Goal: Information Seeking & Learning: Check status

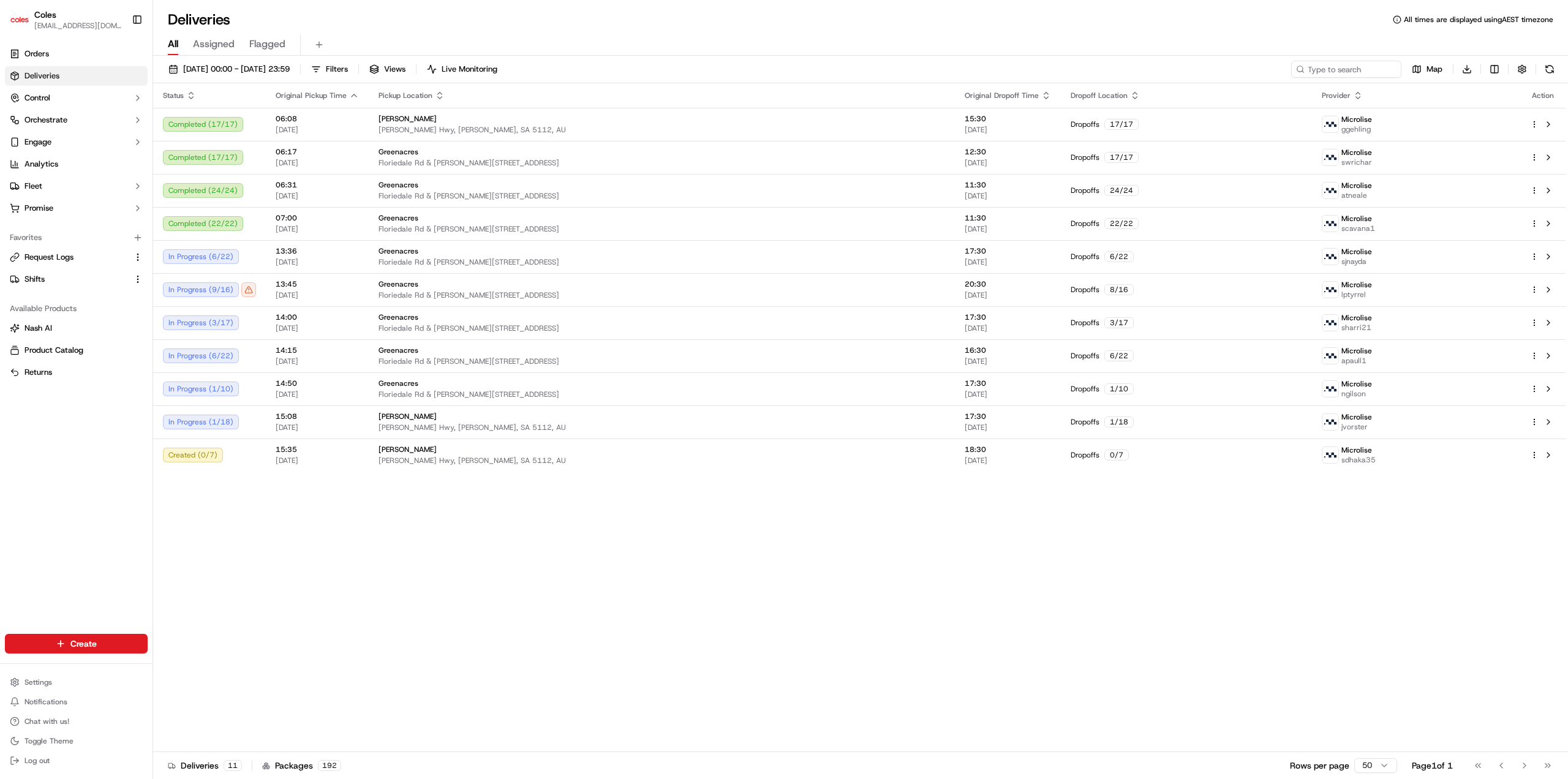
drag, startPoint x: 89, startPoint y: 79, endPoint x: 86, endPoint y: 72, distance: 7.6
click at [89, 79] on link "Deliveries" at bounding box center [76, 76] width 143 height 20
click at [68, 59] on link "Orders" at bounding box center [76, 54] width 143 height 20
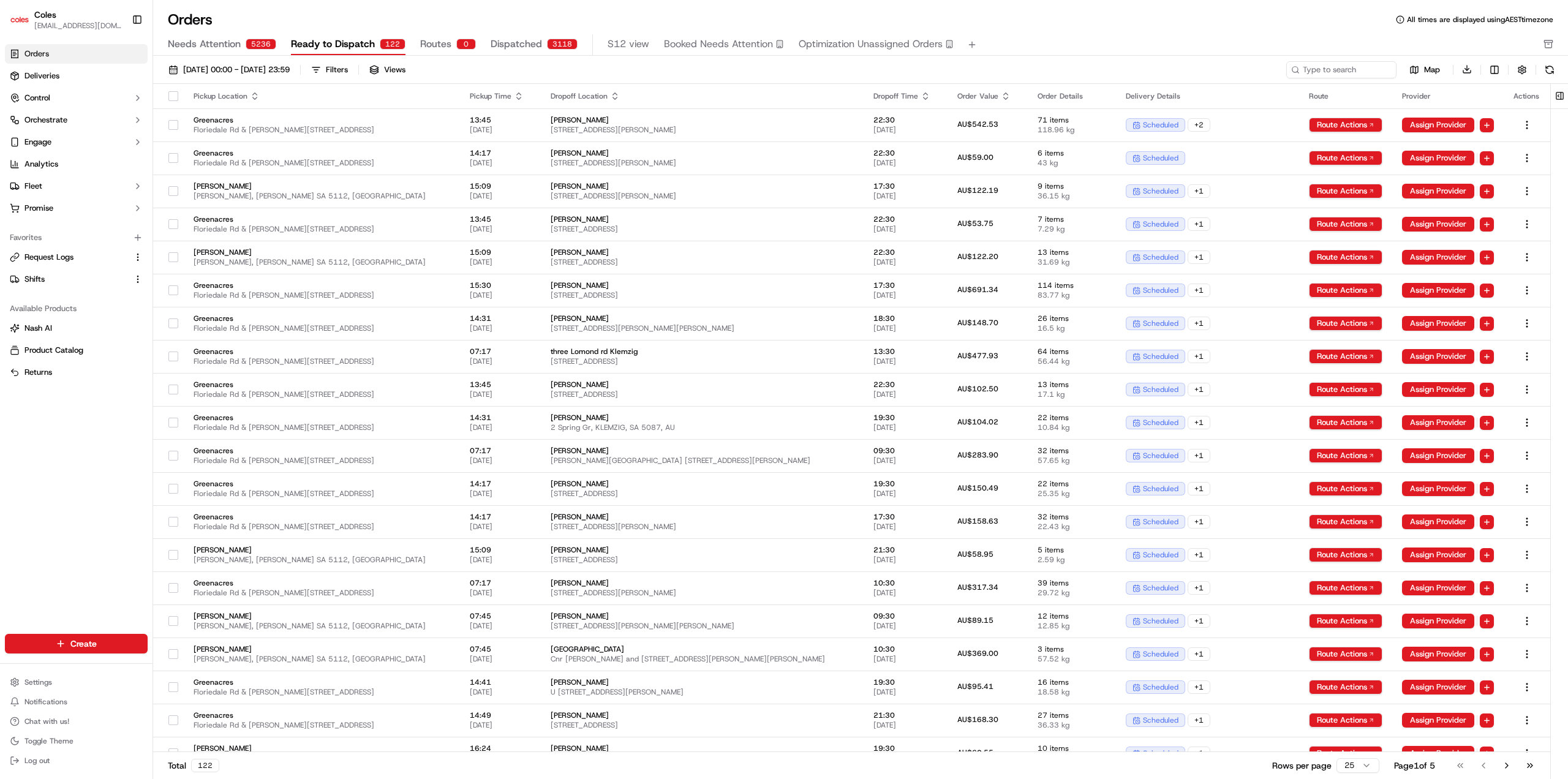
click at [514, 45] on span "Dispatched" at bounding box center [516, 44] width 51 height 15
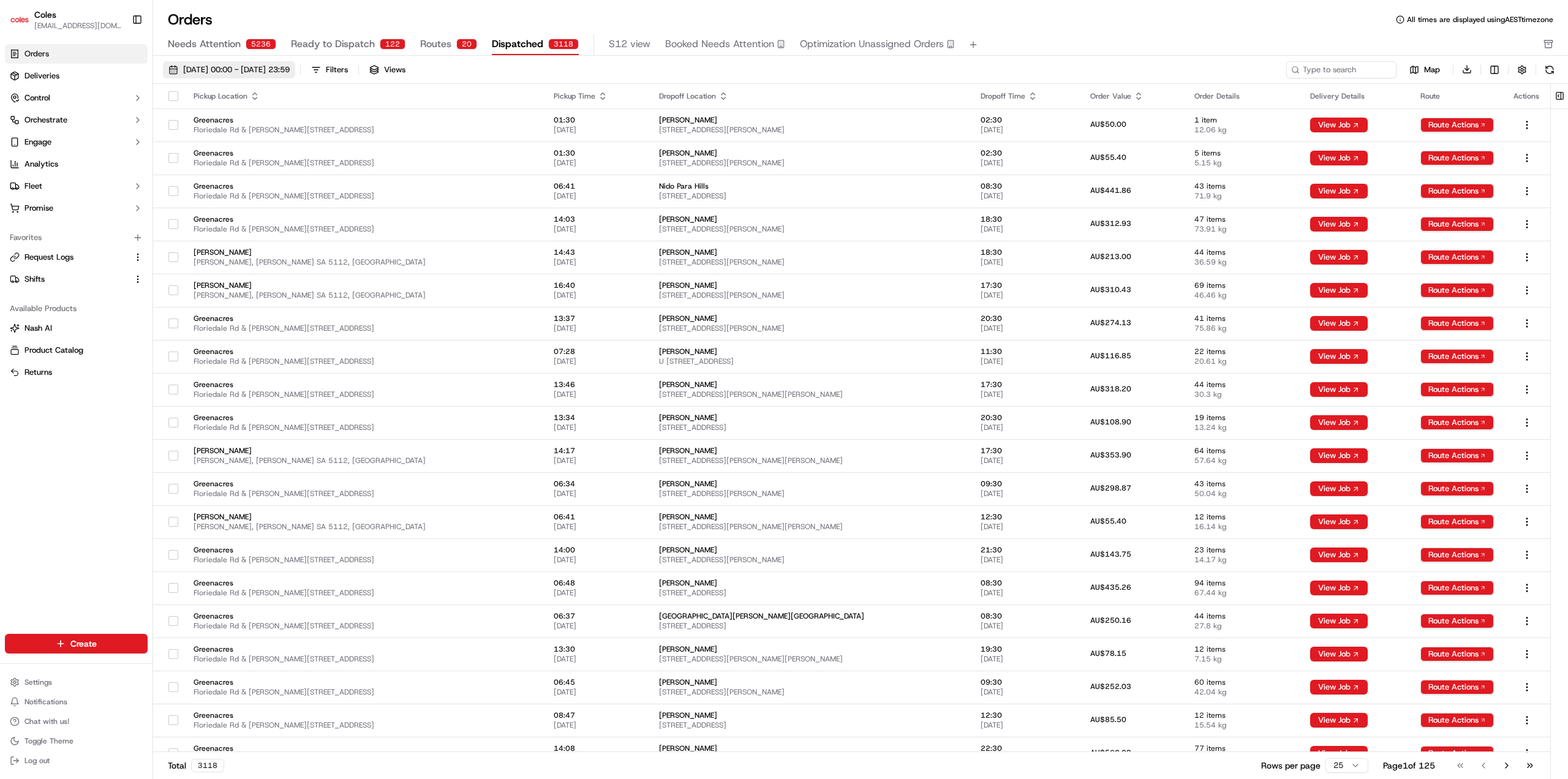
click at [287, 70] on span "[DATE] 00:00 - [DATE] 23:59" at bounding box center [236, 70] width 107 height 11
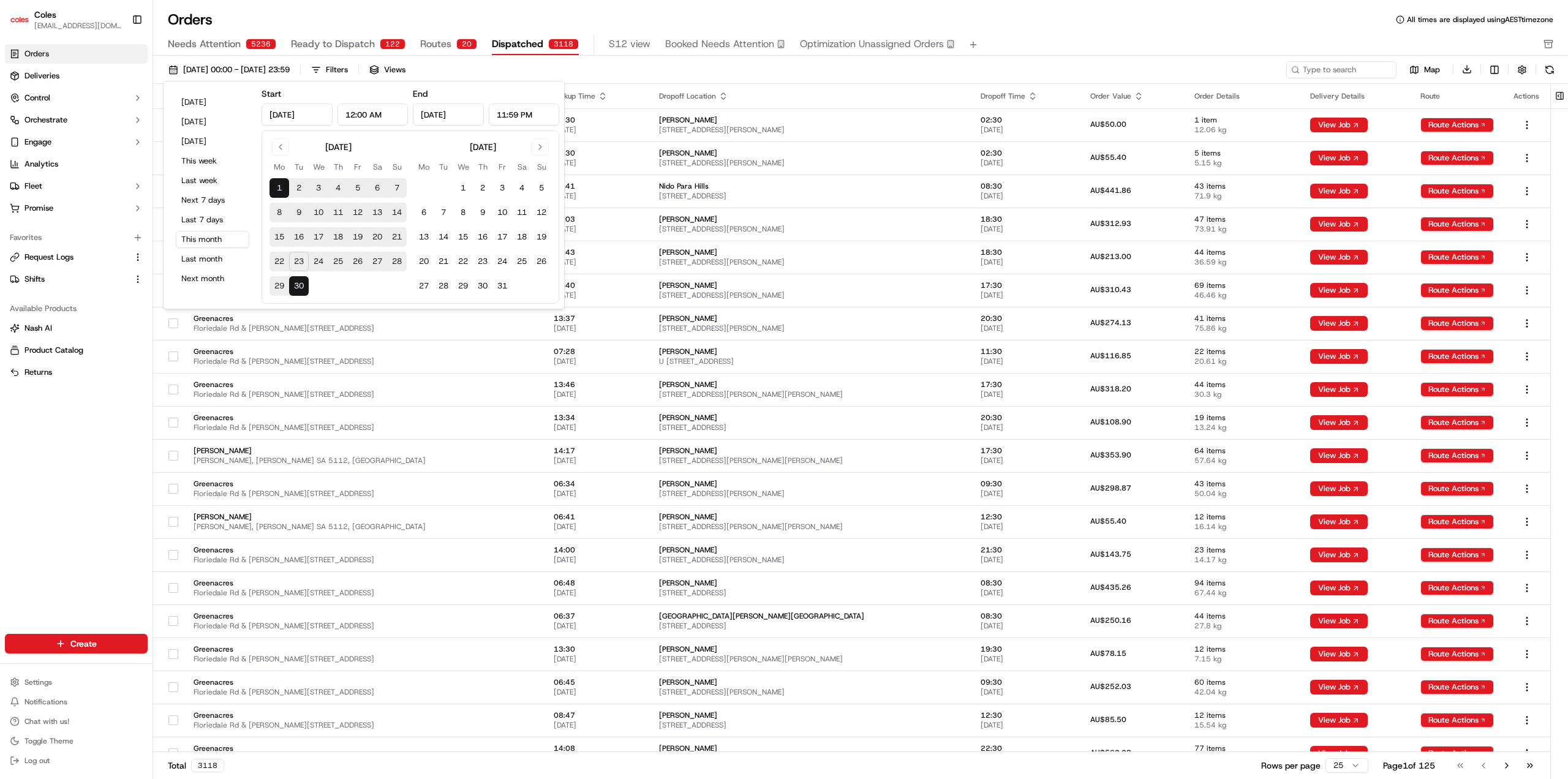
click at [321, 263] on button "24" at bounding box center [319, 262] width 20 height 20
type input "[DATE]"
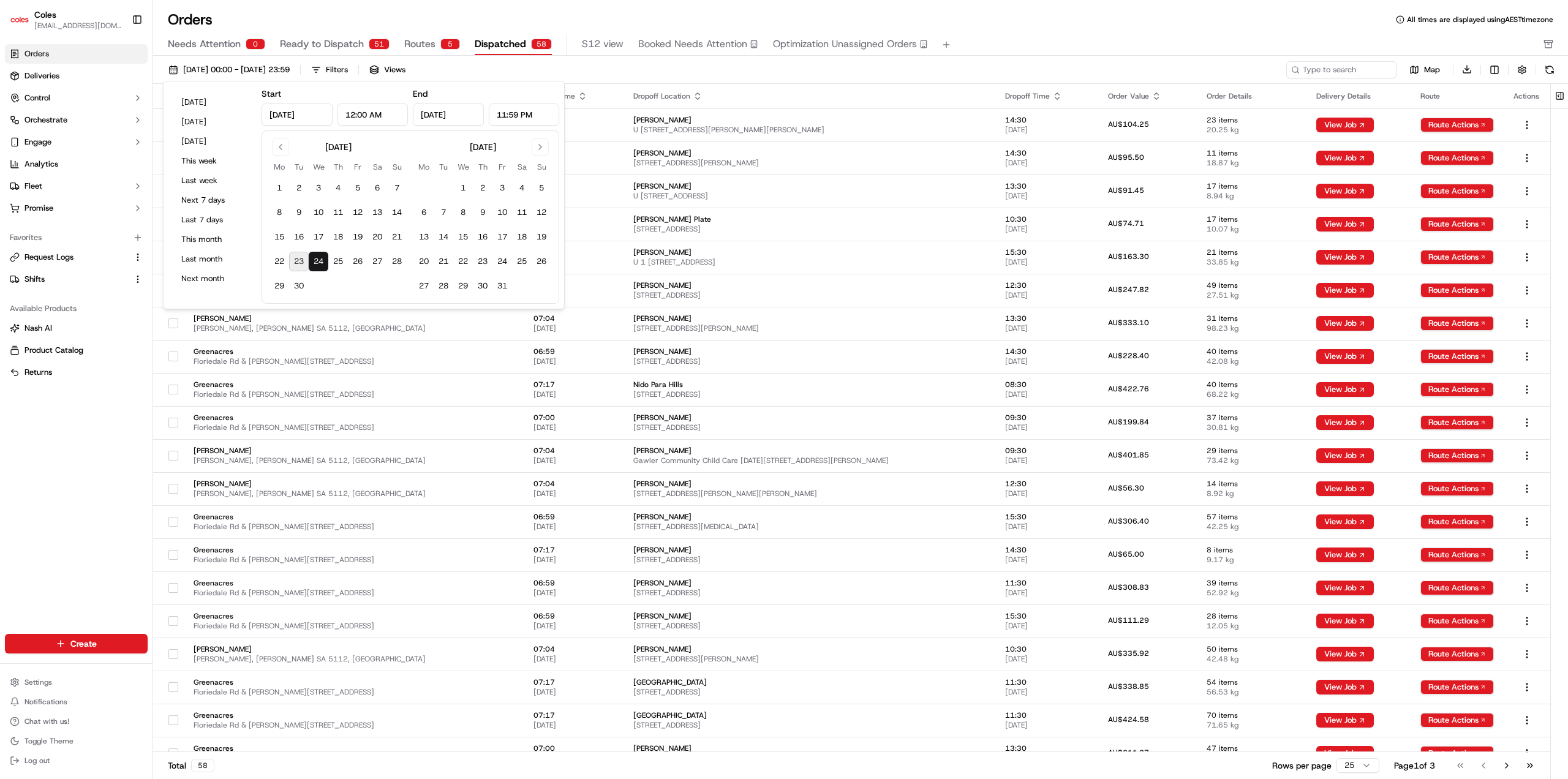
click at [583, 68] on div "[DATE] 00:00 - [DATE] 23:59 Filters Views" at bounding box center [723, 70] width 1121 height 17
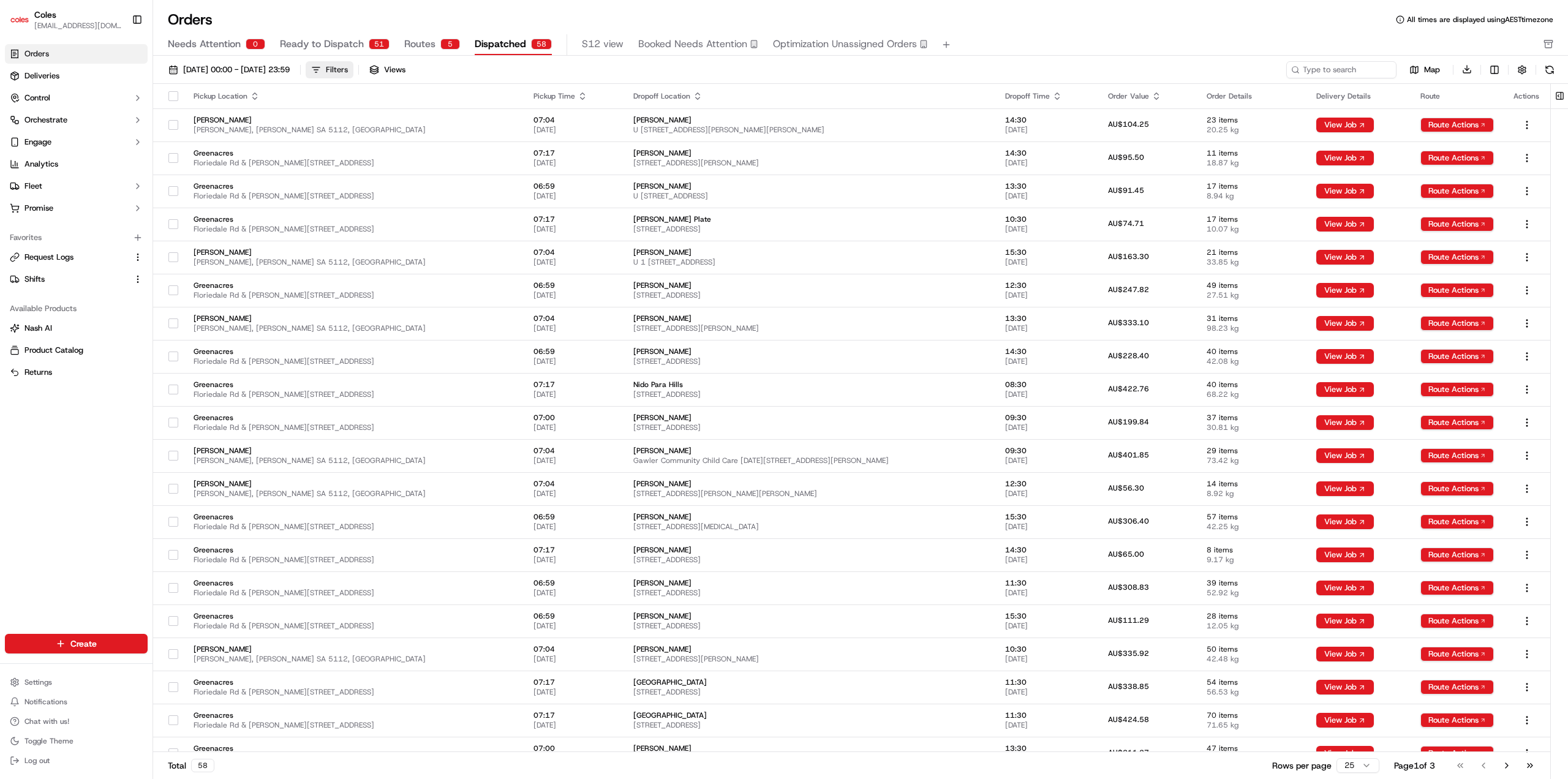
click at [348, 71] on div "Filters" at bounding box center [337, 70] width 22 height 11
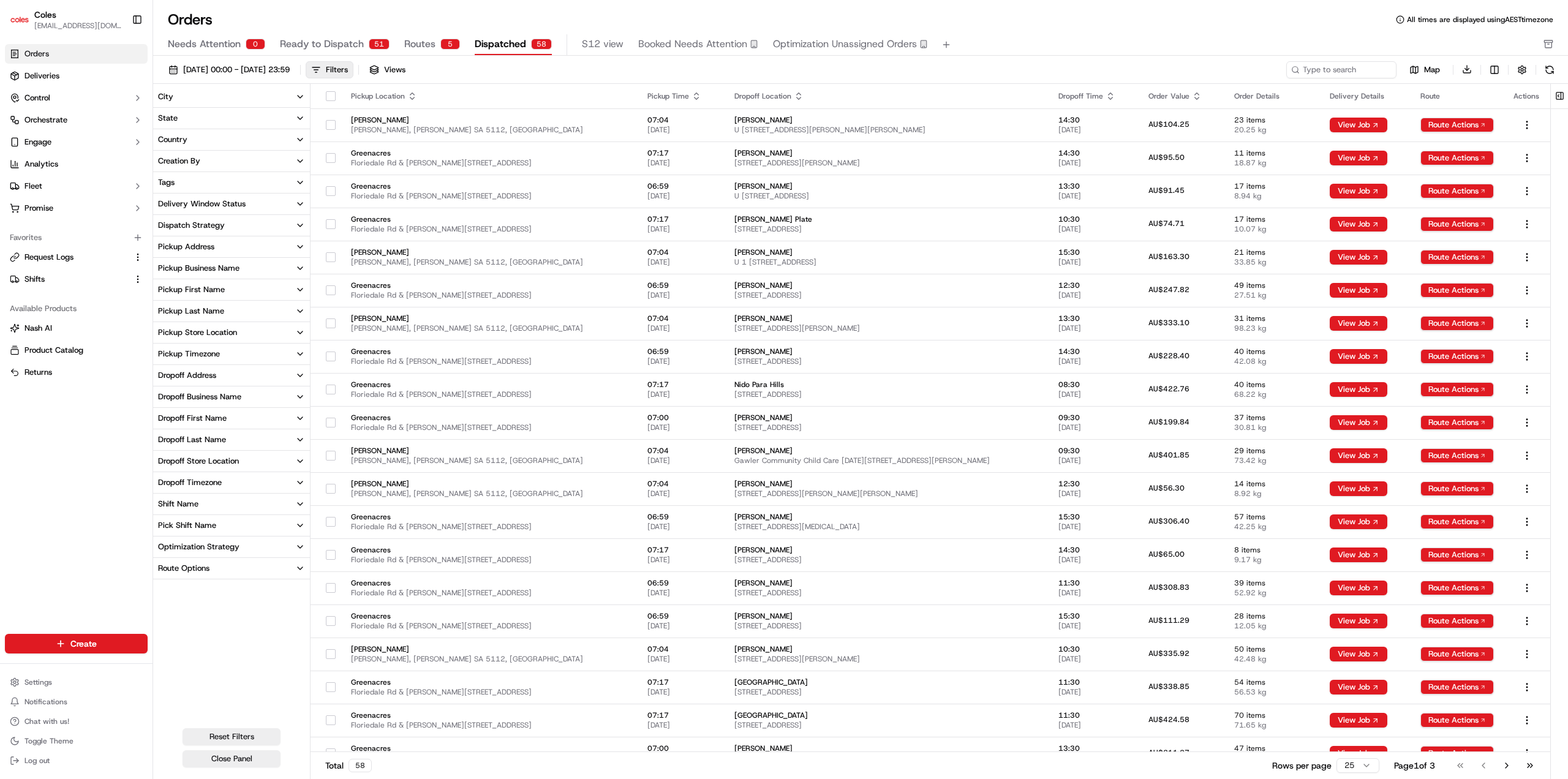
click at [194, 502] on div "Shift Name" at bounding box center [178, 504] width 41 height 11
click at [194, 595] on div "Pick Shift Name" at bounding box center [188, 598] width 58 height 11
click at [161, 641] on button "S12" at bounding box center [163, 640] width 10 height 10
click at [161, 641] on button "S12" at bounding box center [163, 641] width 10 height 10
click at [216, 336] on div "Pickup Store Location" at bounding box center [198, 333] width 79 height 11
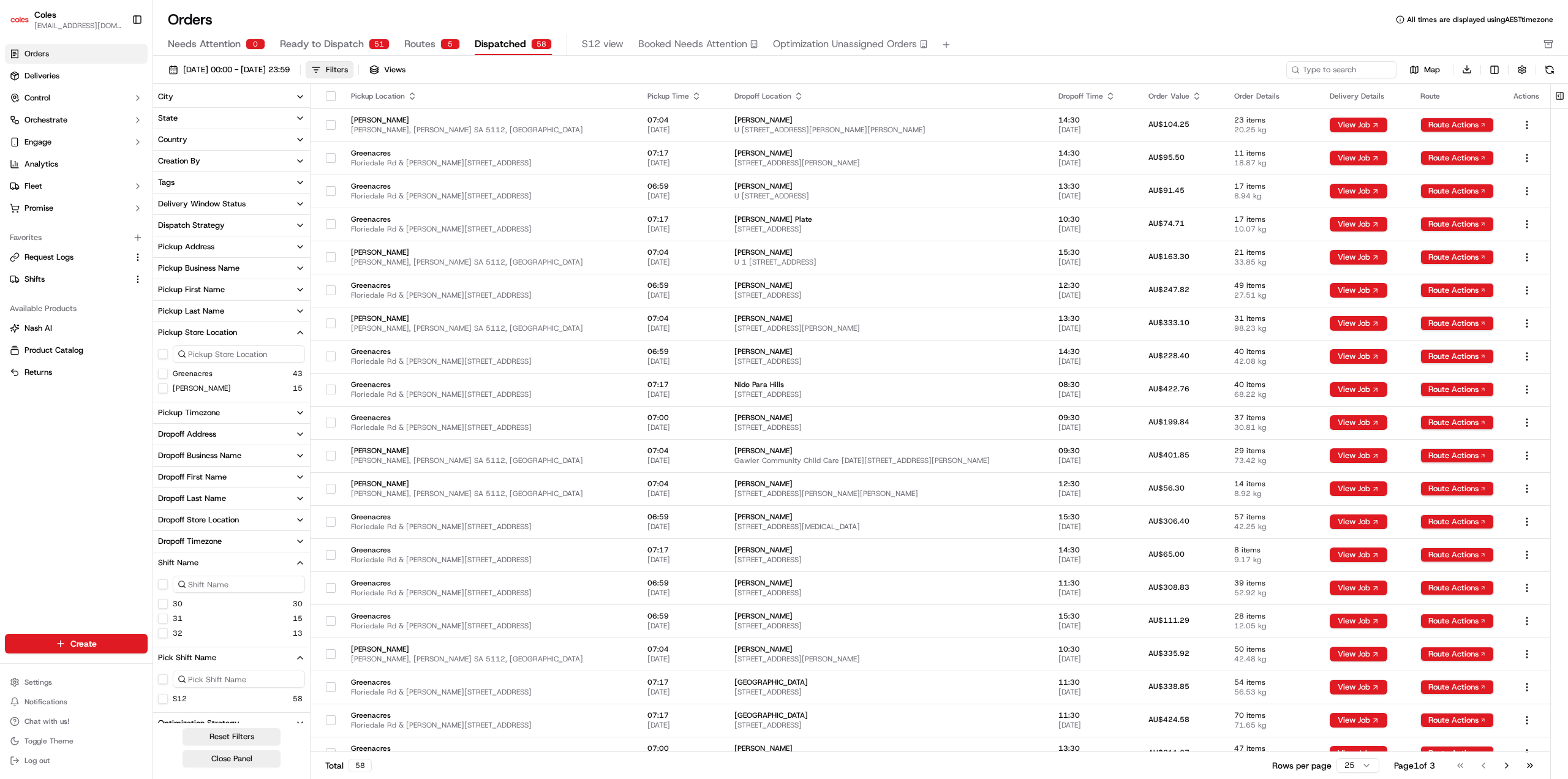
click at [161, 376] on button "Greenacres" at bounding box center [163, 373] width 10 height 10
